Goal: Transaction & Acquisition: Purchase product/service

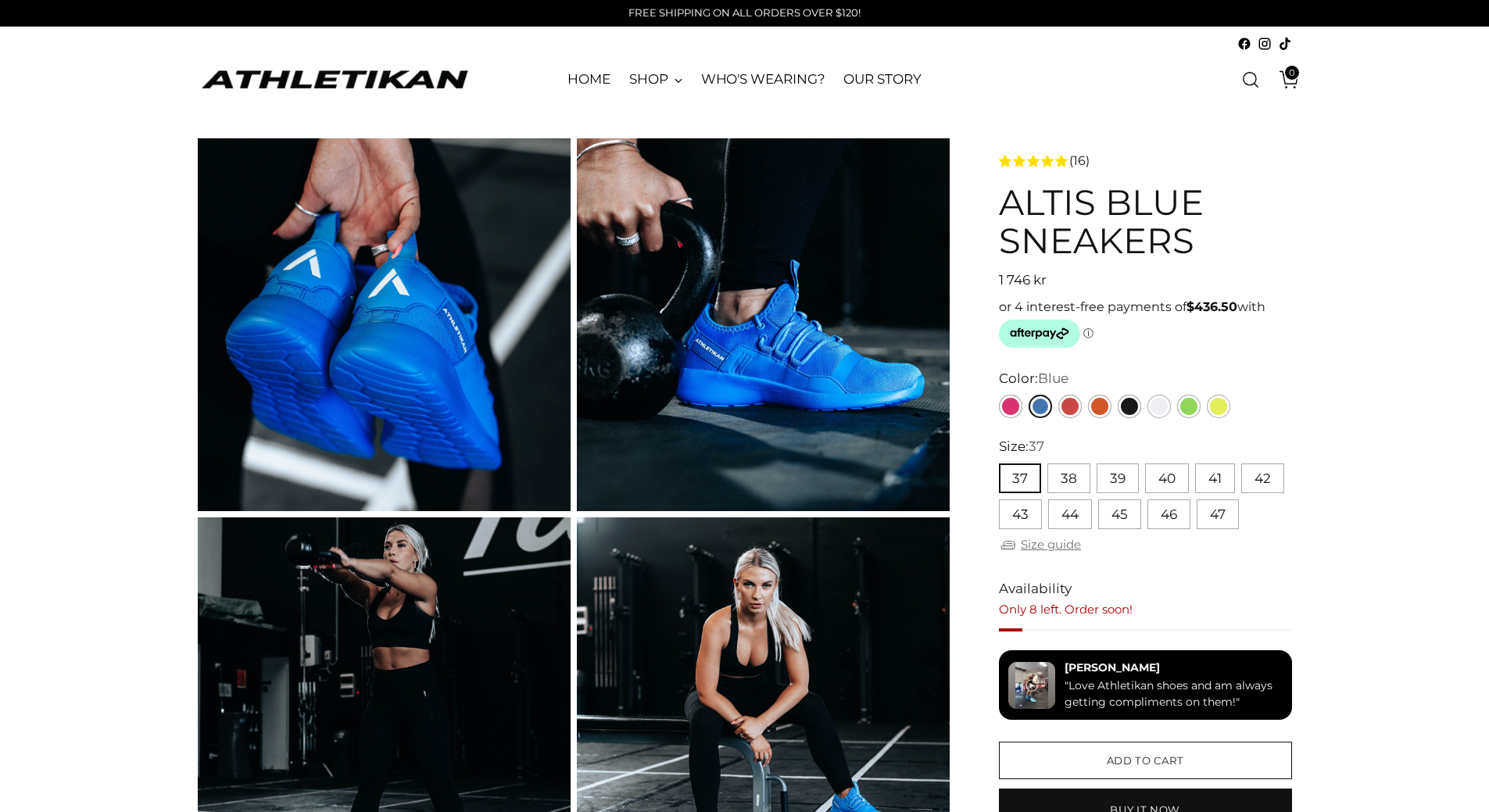
click at [1063, 545] on link "Size guide" at bounding box center [1039, 545] width 82 height 20
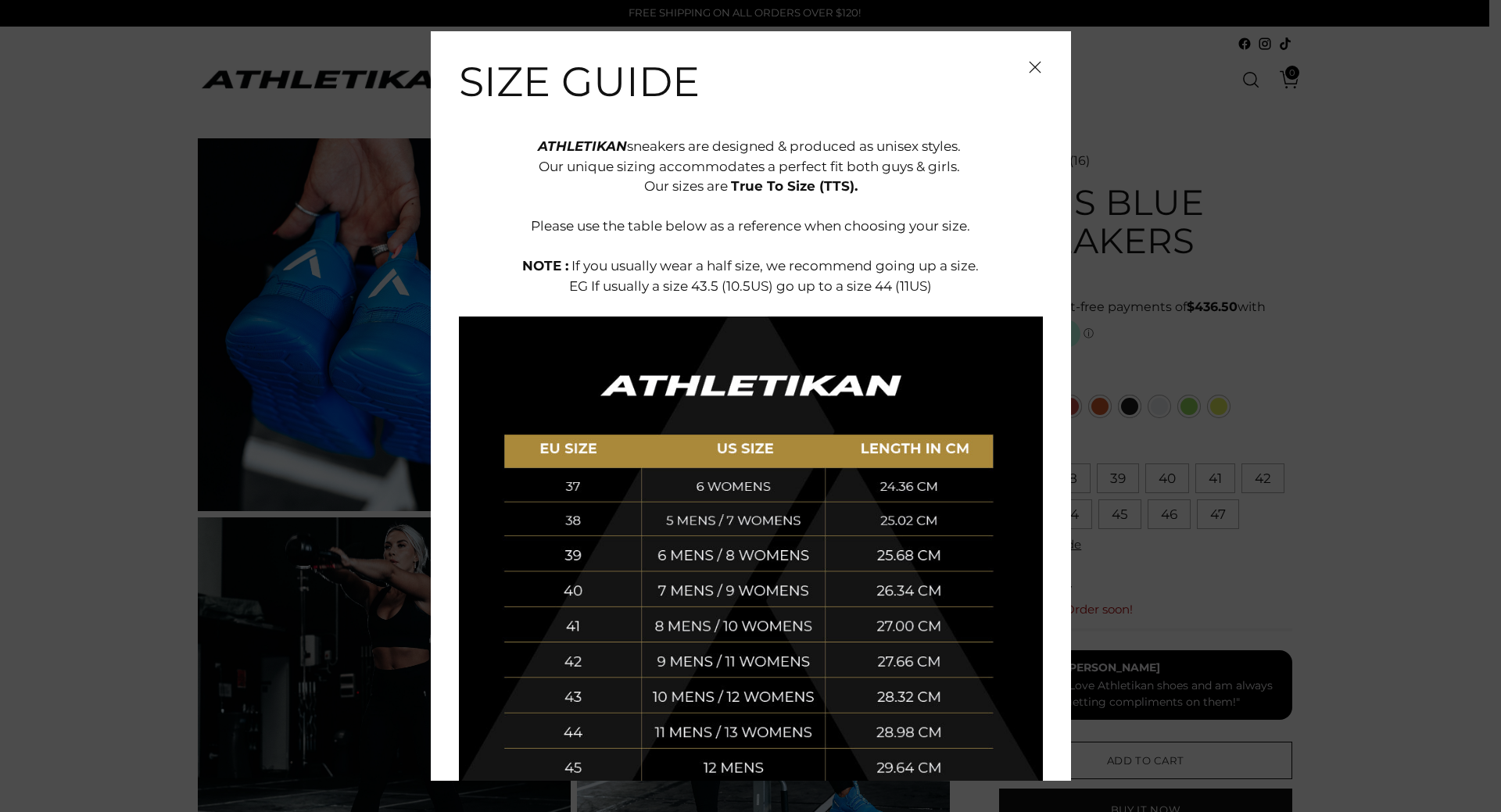
click at [1029, 72] on icon "Close" at bounding box center [1035, 67] width 12 height 12
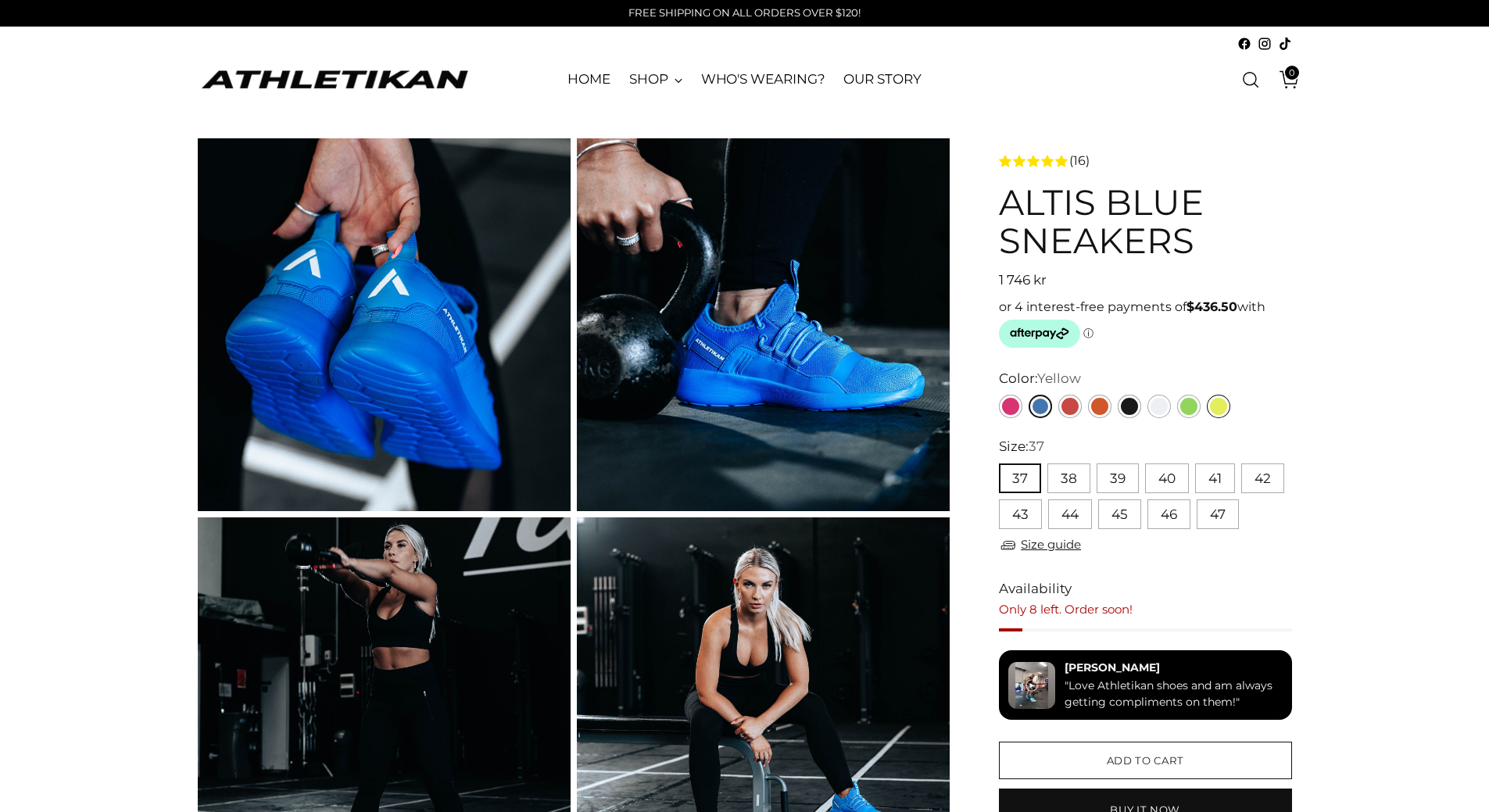
click at [1222, 405] on link "Yellow" at bounding box center [1218, 406] width 23 height 23
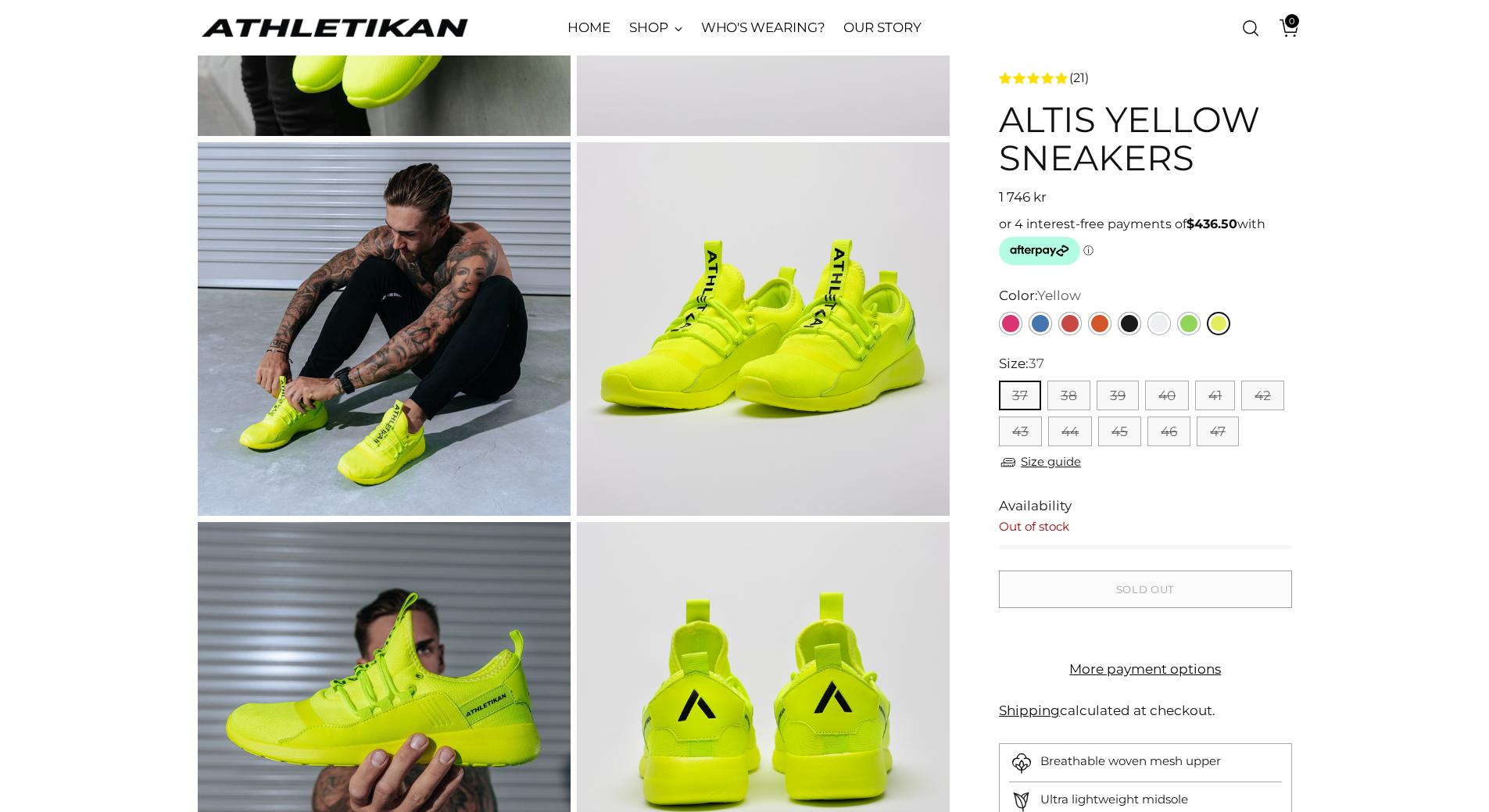
scroll to position [235, 0]
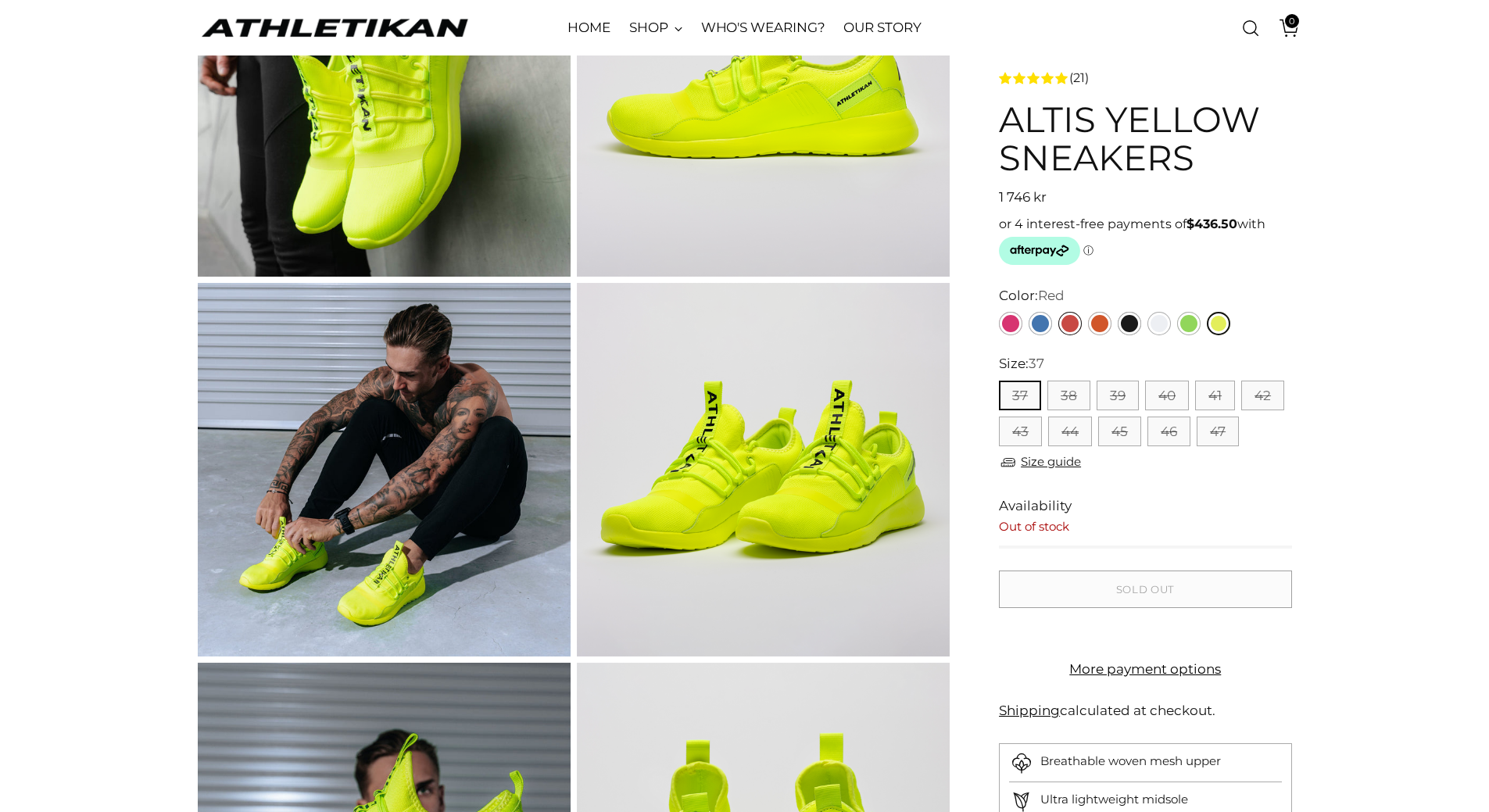
click at [1065, 324] on link "Red" at bounding box center [1070, 323] width 23 height 23
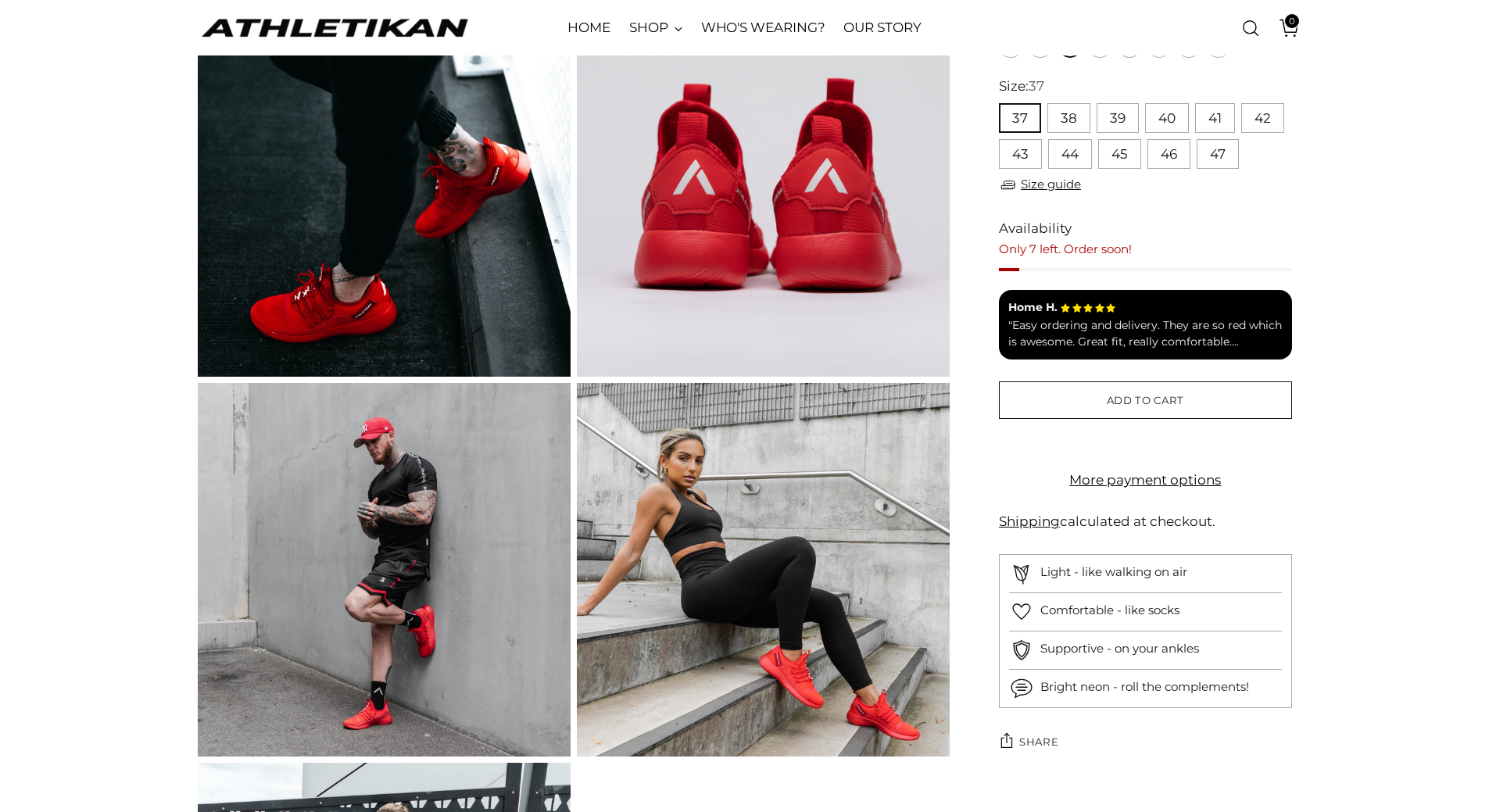
scroll to position [938, 0]
